Goal: Find specific page/section: Find specific page/section

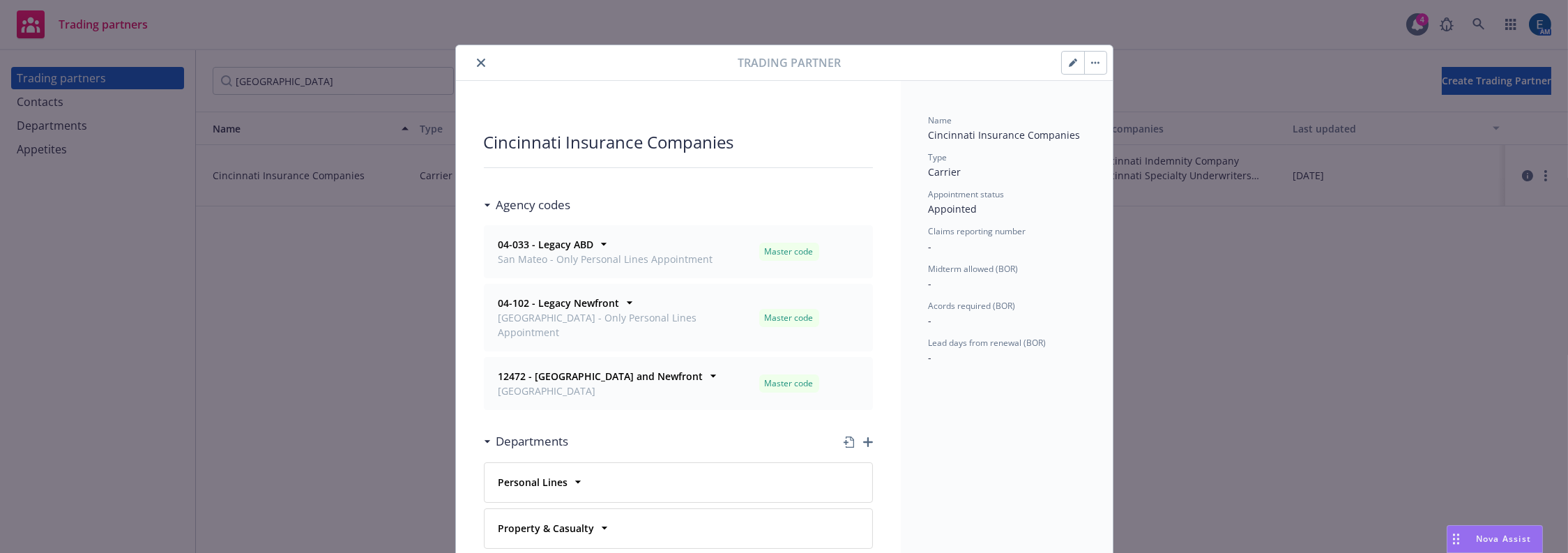
click at [477, 58] on icon "close" at bounding box center [481, 62] width 8 height 8
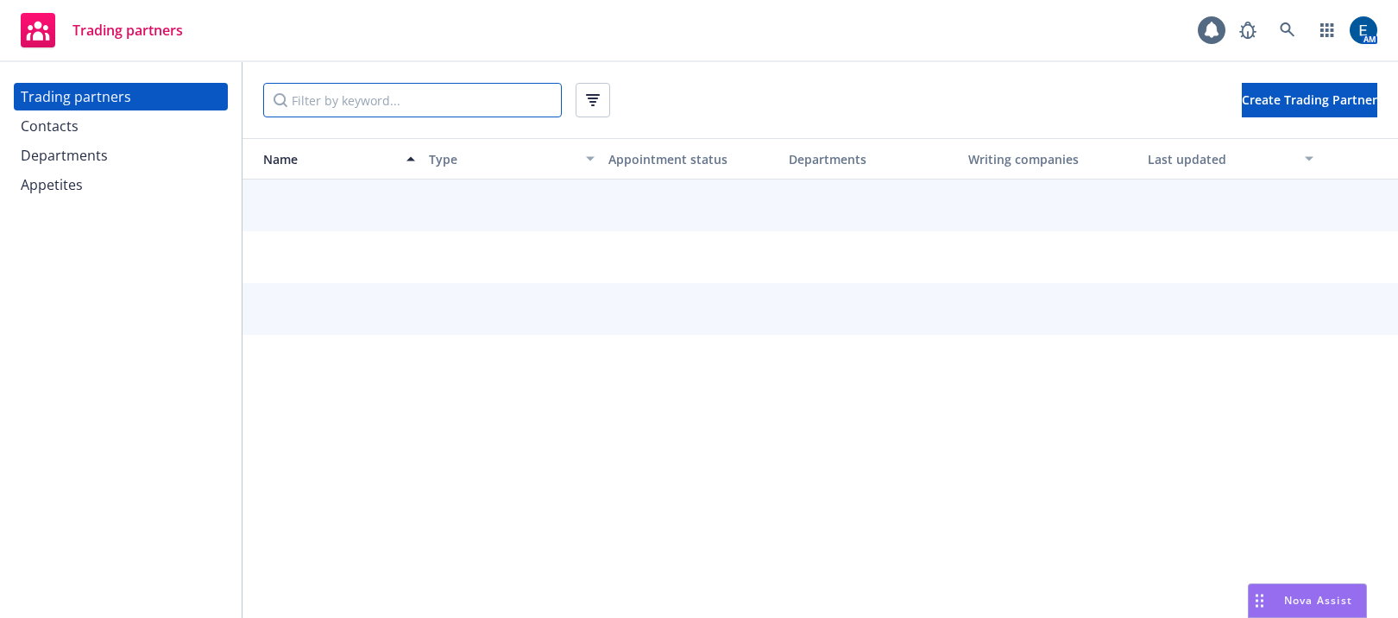
click at [298, 98] on input "Filter by keyword..." at bounding box center [412, 100] width 299 height 35
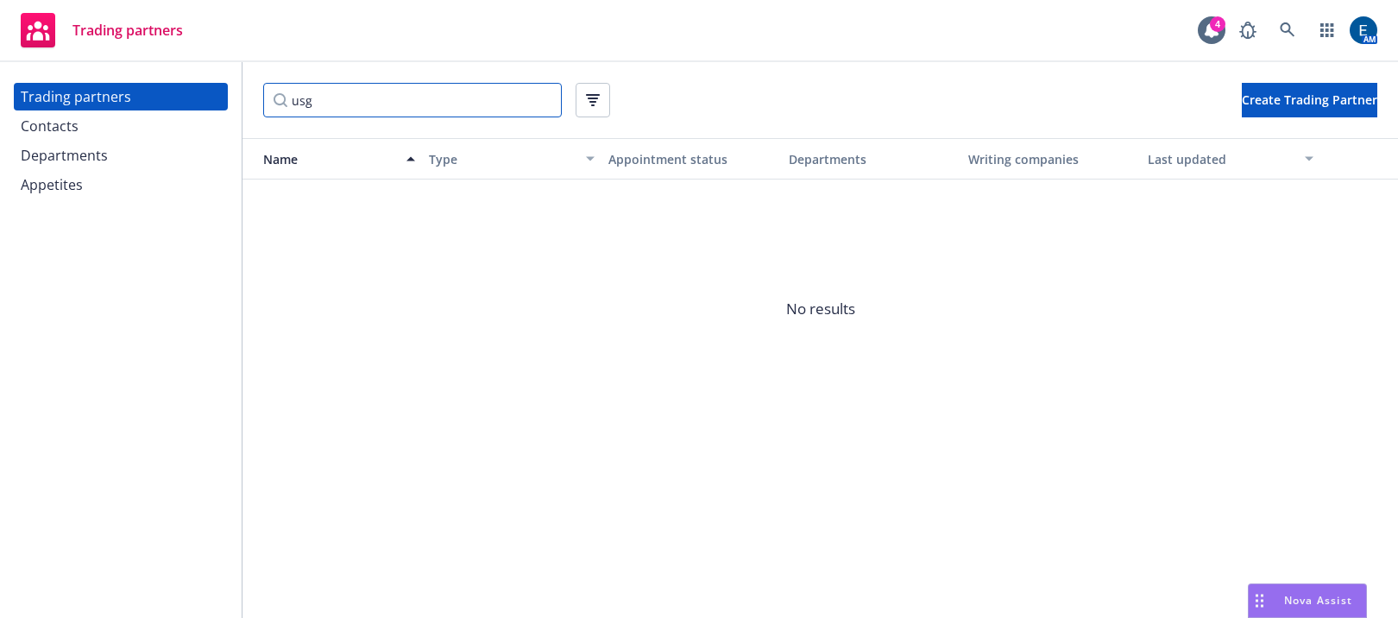
type input "usg"
